Goal: Browse casually: Explore the website without a specific task or goal

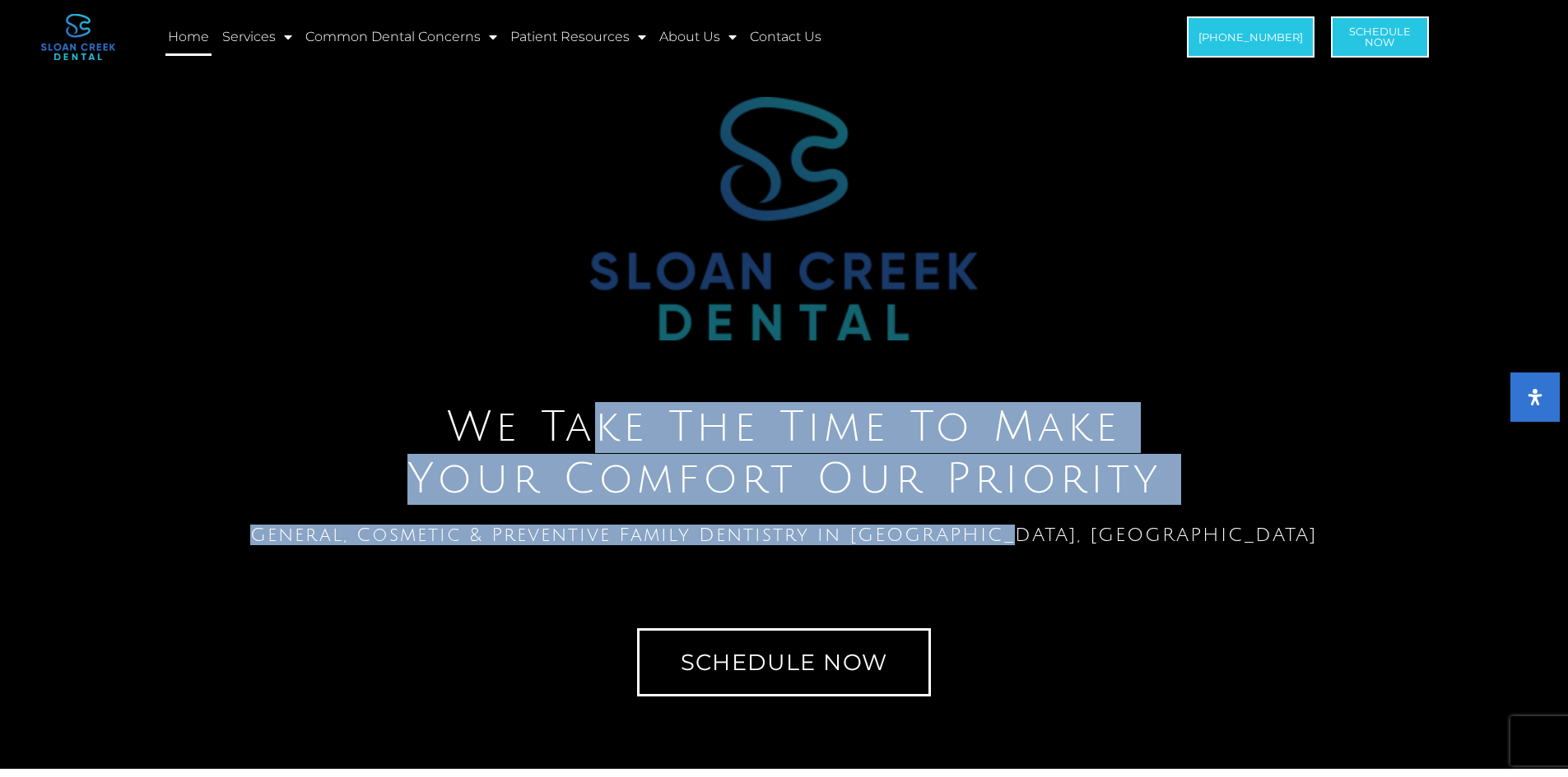
drag, startPoint x: 1157, startPoint y: 533, endPoint x: 575, endPoint y: 432, distance: 590.7
click at [604, 444] on div "We Take The Time To Make Your Comfort Our Priority General, Cosmetic & Preventi…" at bounding box center [784, 380] width 1568 height 650
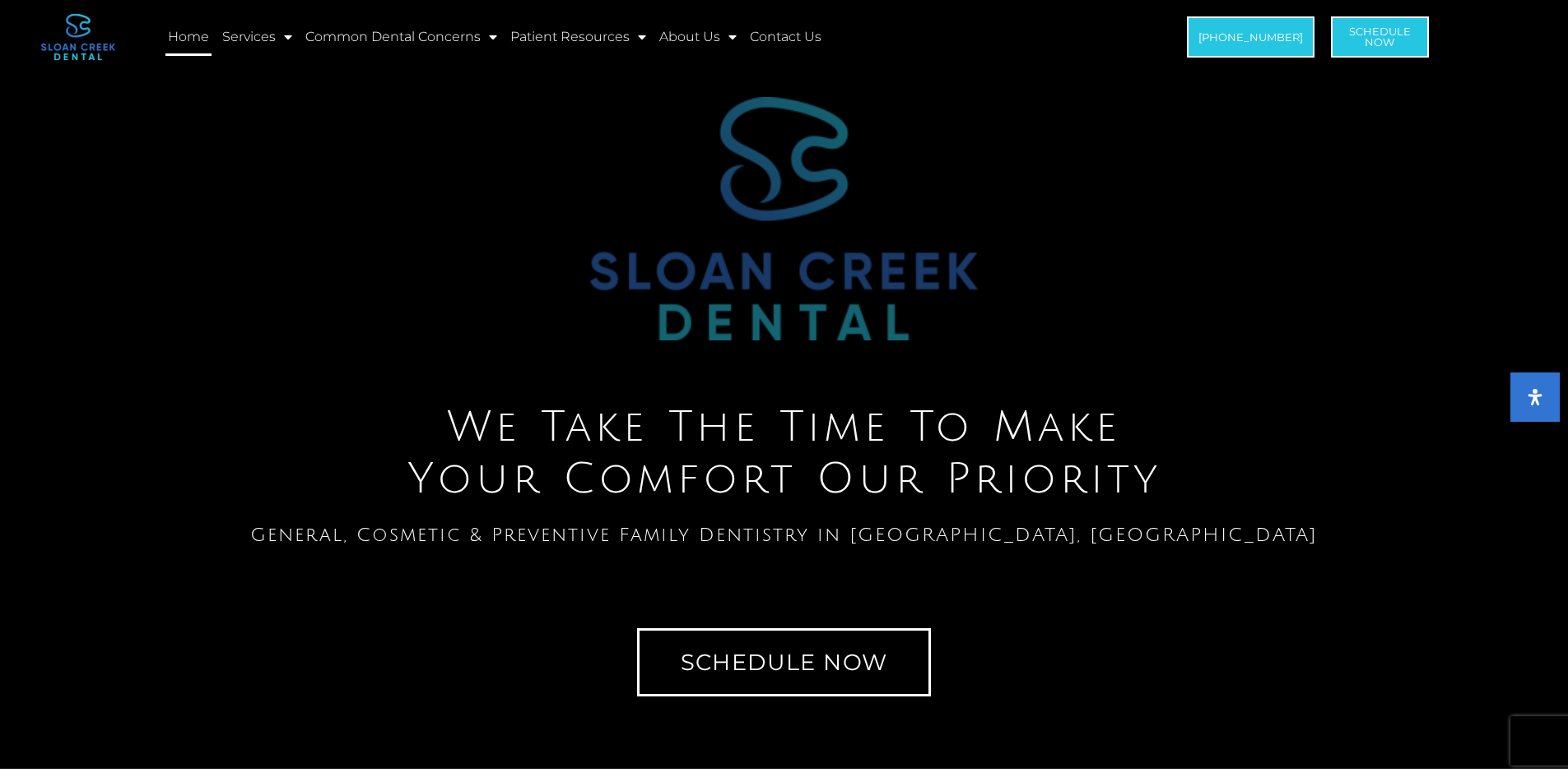
click at [562, 427] on h2 "We Take The Time To Make Your Comfort Our Priority" at bounding box center [784, 453] width 1551 height 103
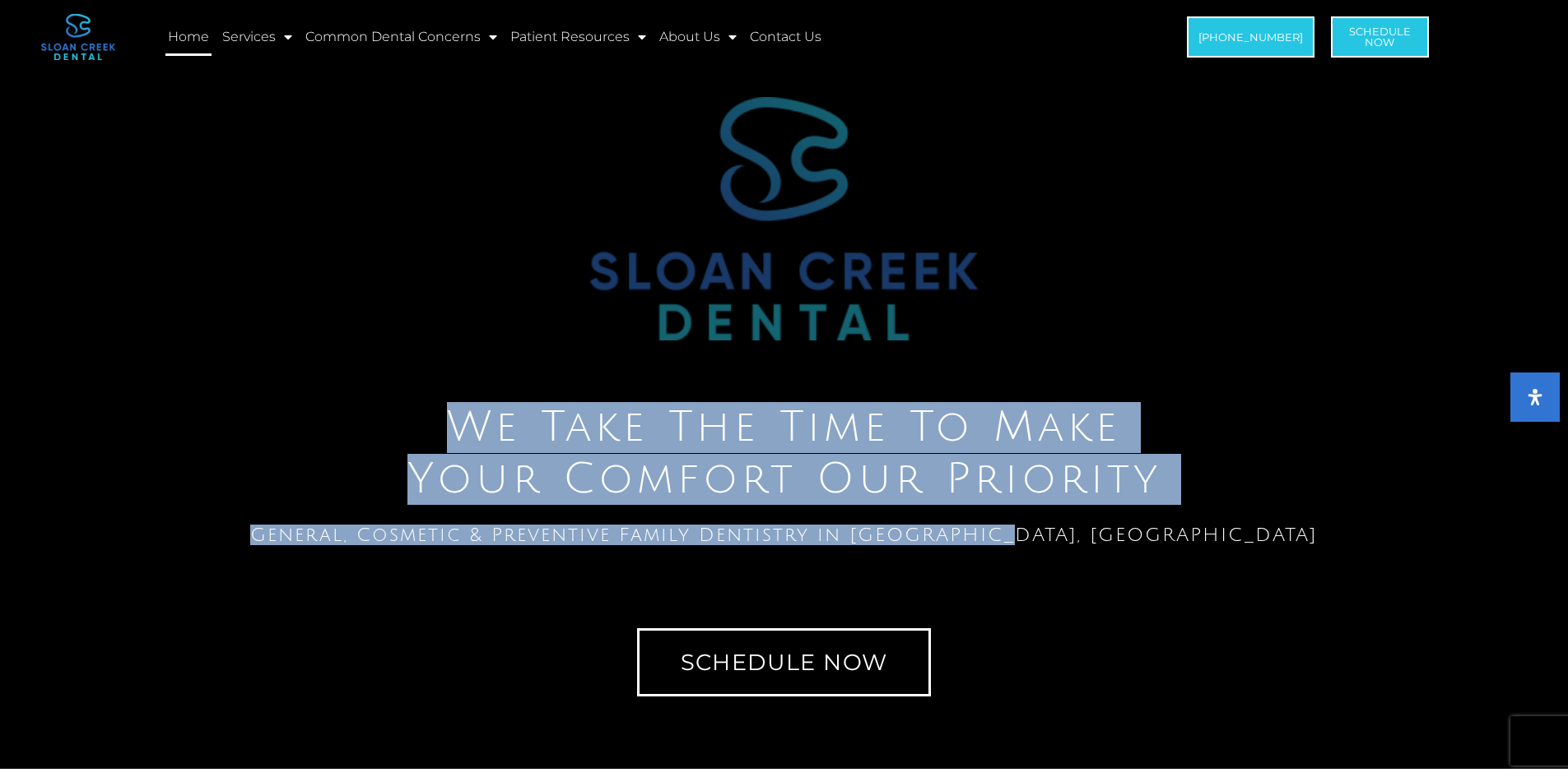
drag, startPoint x: 439, startPoint y: 418, endPoint x: 1148, endPoint y: 536, distance: 718.8
click at [1148, 536] on div "We Take The Time To Make Your Comfort Our Priority General, Cosmetic & Preventi…" at bounding box center [784, 380] width 1568 height 650
copy div "We Take The Time To Make Your Comfort Our Priority General, Cosmetic & Preventi…"
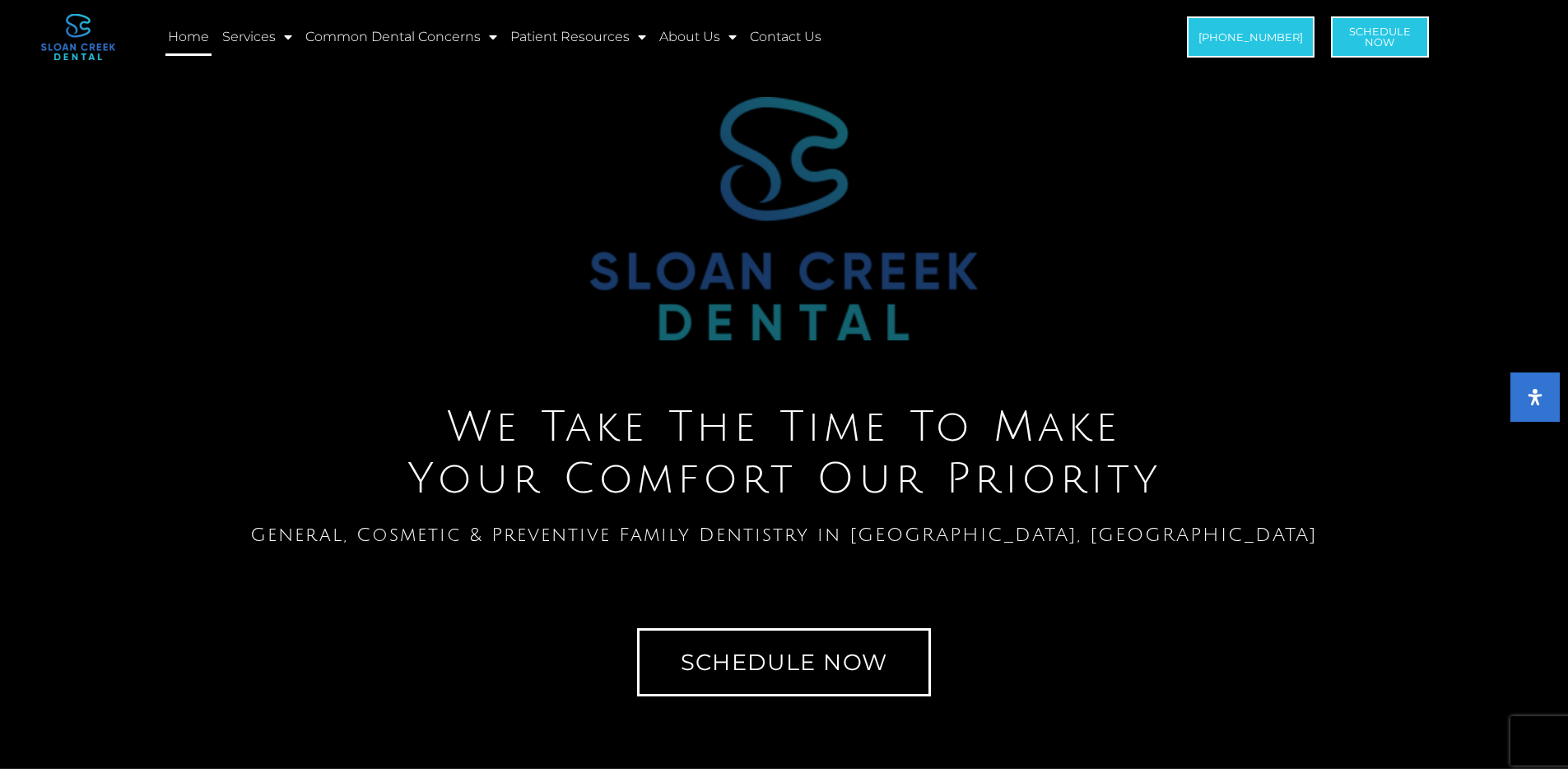
click at [569, 291] on div at bounding box center [784, 220] width 1551 height 245
click at [752, 216] on img at bounding box center [784, 220] width 387 height 245
click at [758, 246] on img at bounding box center [784, 220] width 387 height 245
click at [752, 268] on img at bounding box center [784, 220] width 387 height 245
